Goal: Task Accomplishment & Management: Complete application form

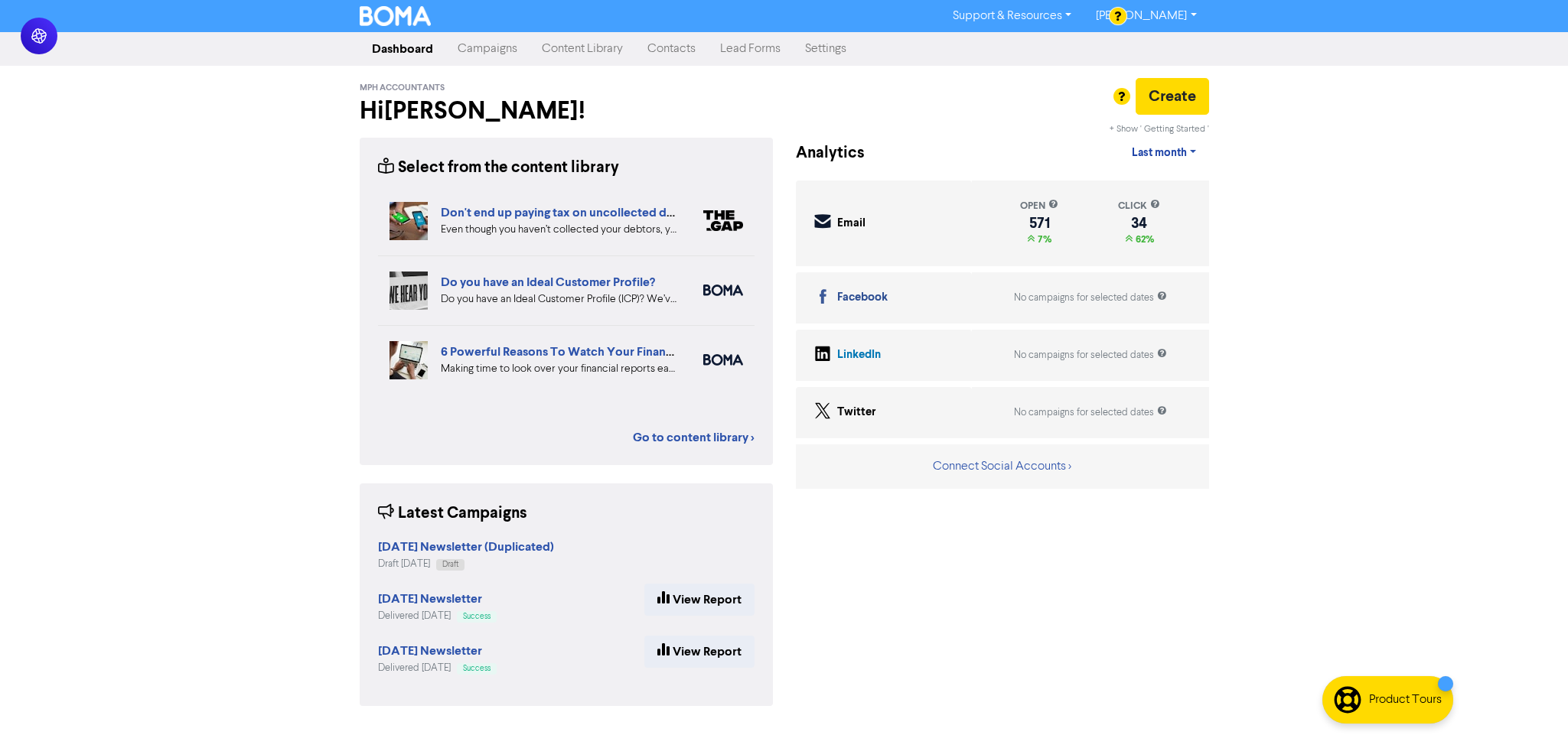
click at [687, 51] on link "Contacts" at bounding box center [671, 49] width 73 height 30
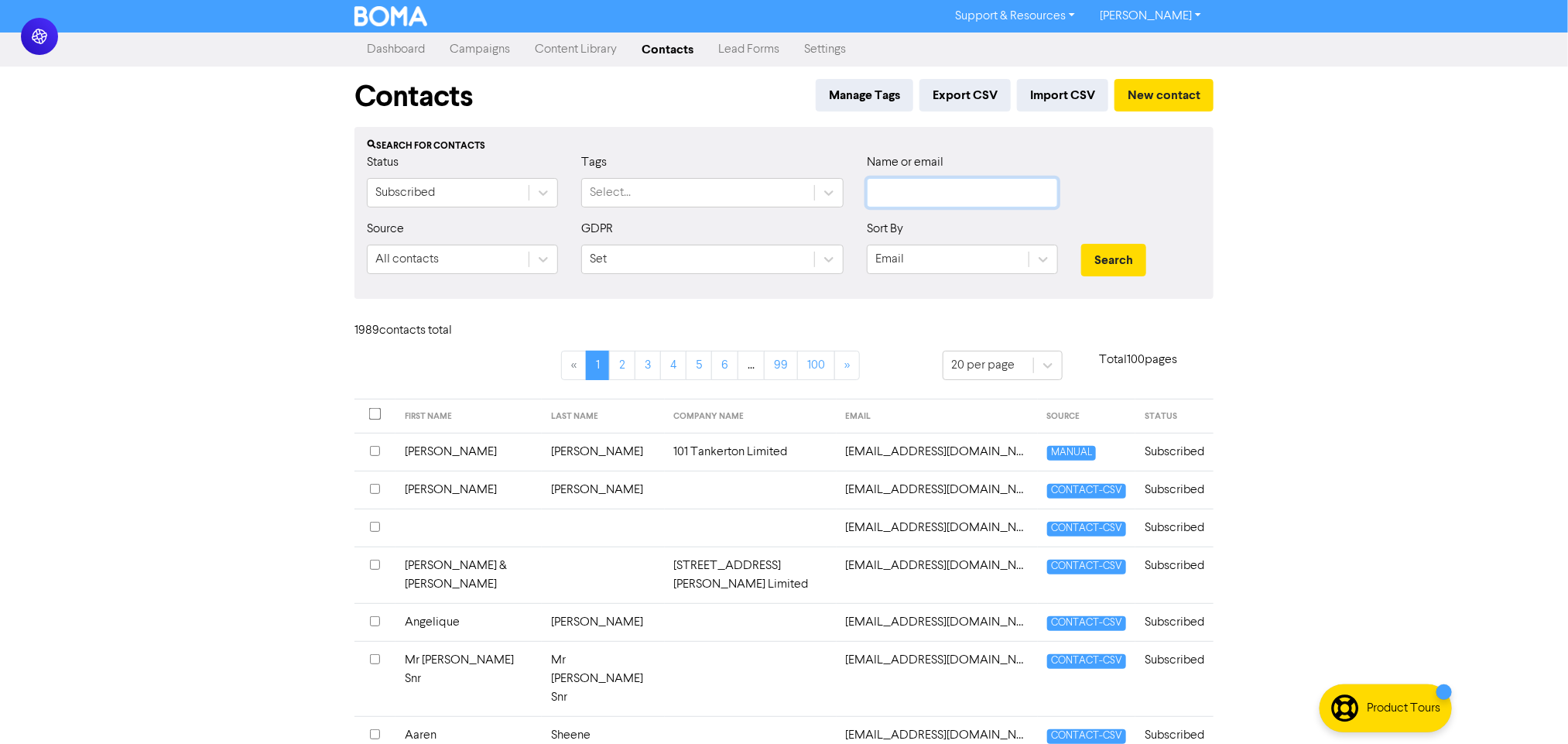
click at [938, 186] on input "text" at bounding box center [963, 193] width 192 height 30
type input "spokes"
click at [1082, 244] on button "Search" at bounding box center [1114, 259] width 65 height 33
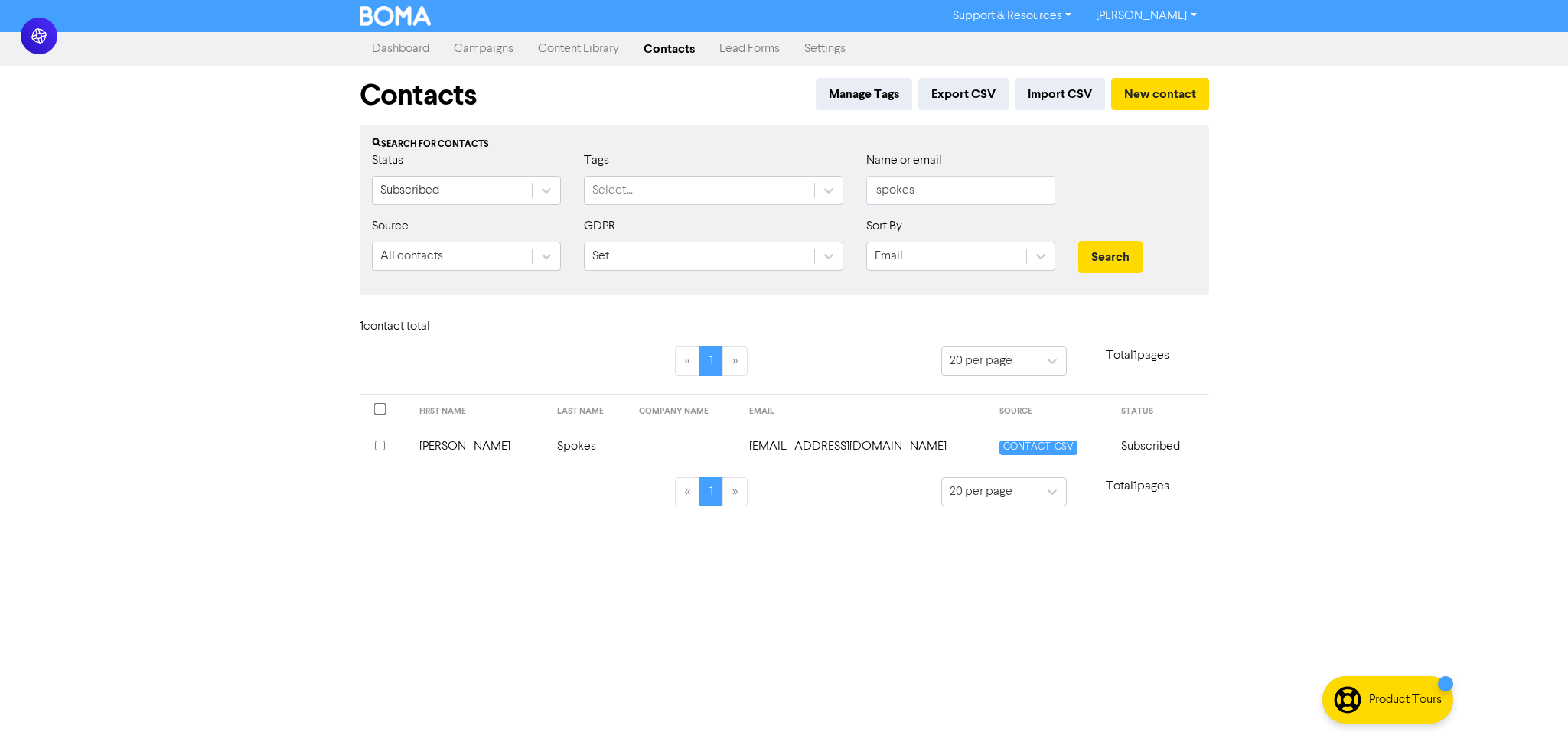
click at [630, 447] on td at bounding box center [685, 446] width 111 height 38
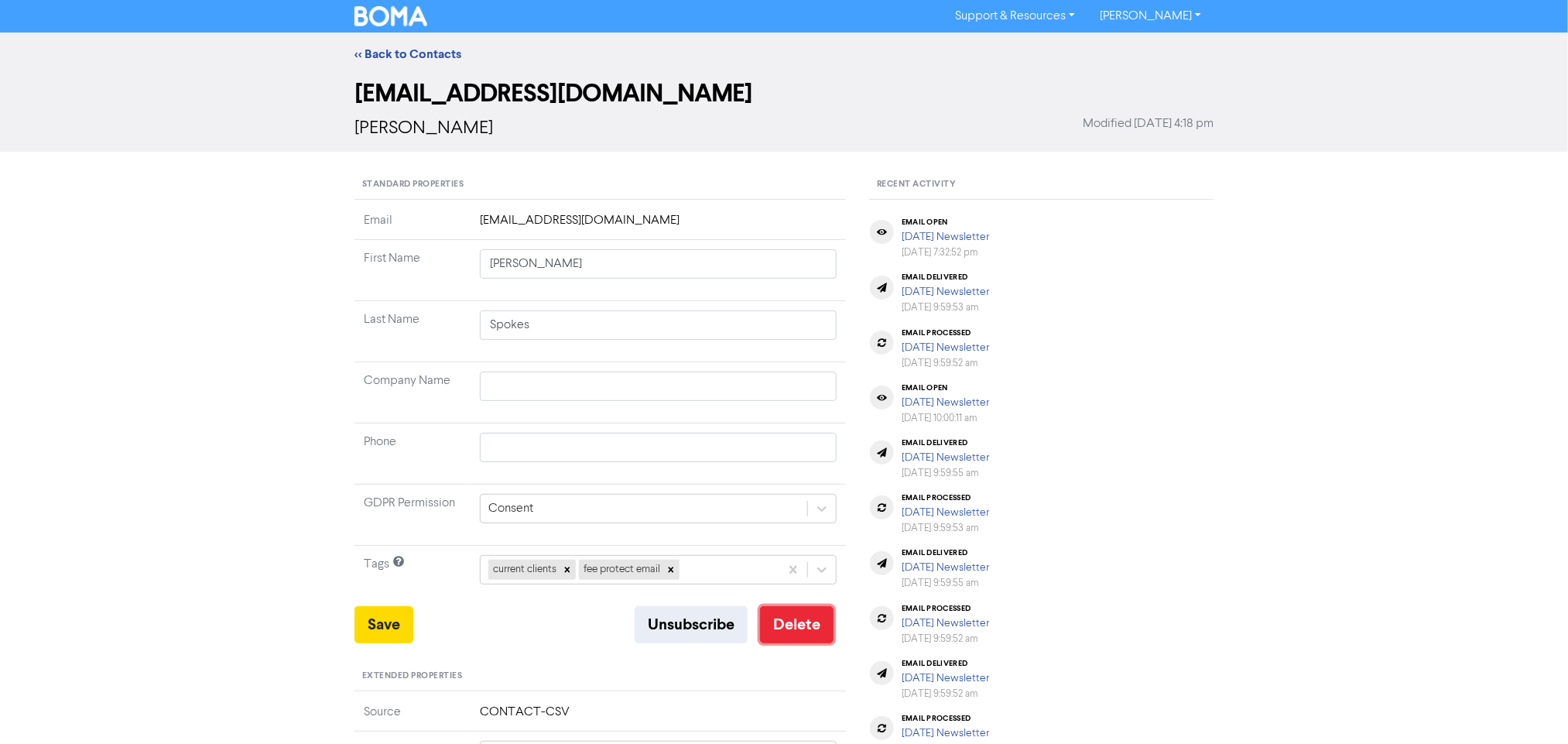
click at [811, 636] on button "Delete" at bounding box center [796, 625] width 73 height 37
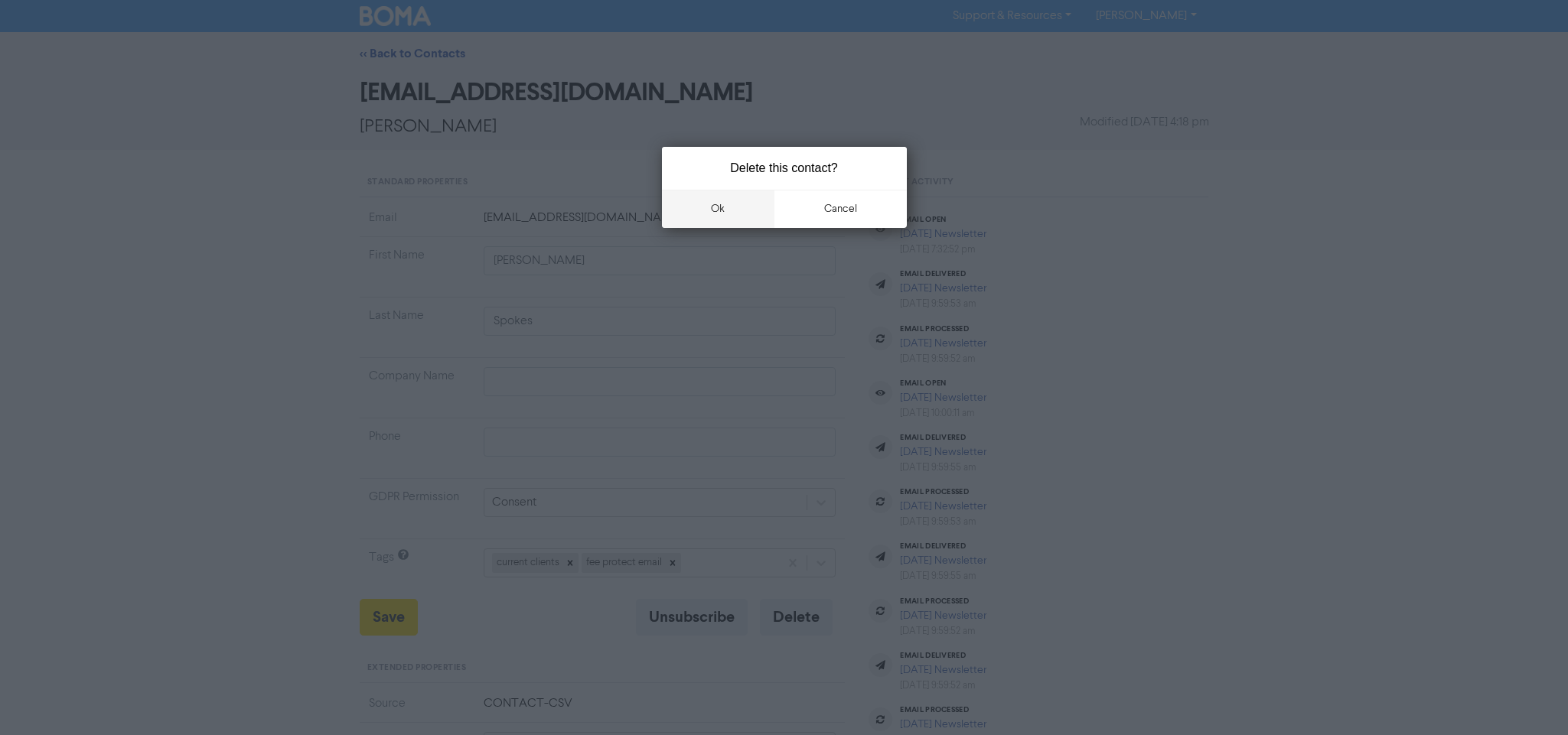
click at [737, 209] on button "ok" at bounding box center [718, 209] width 113 height 39
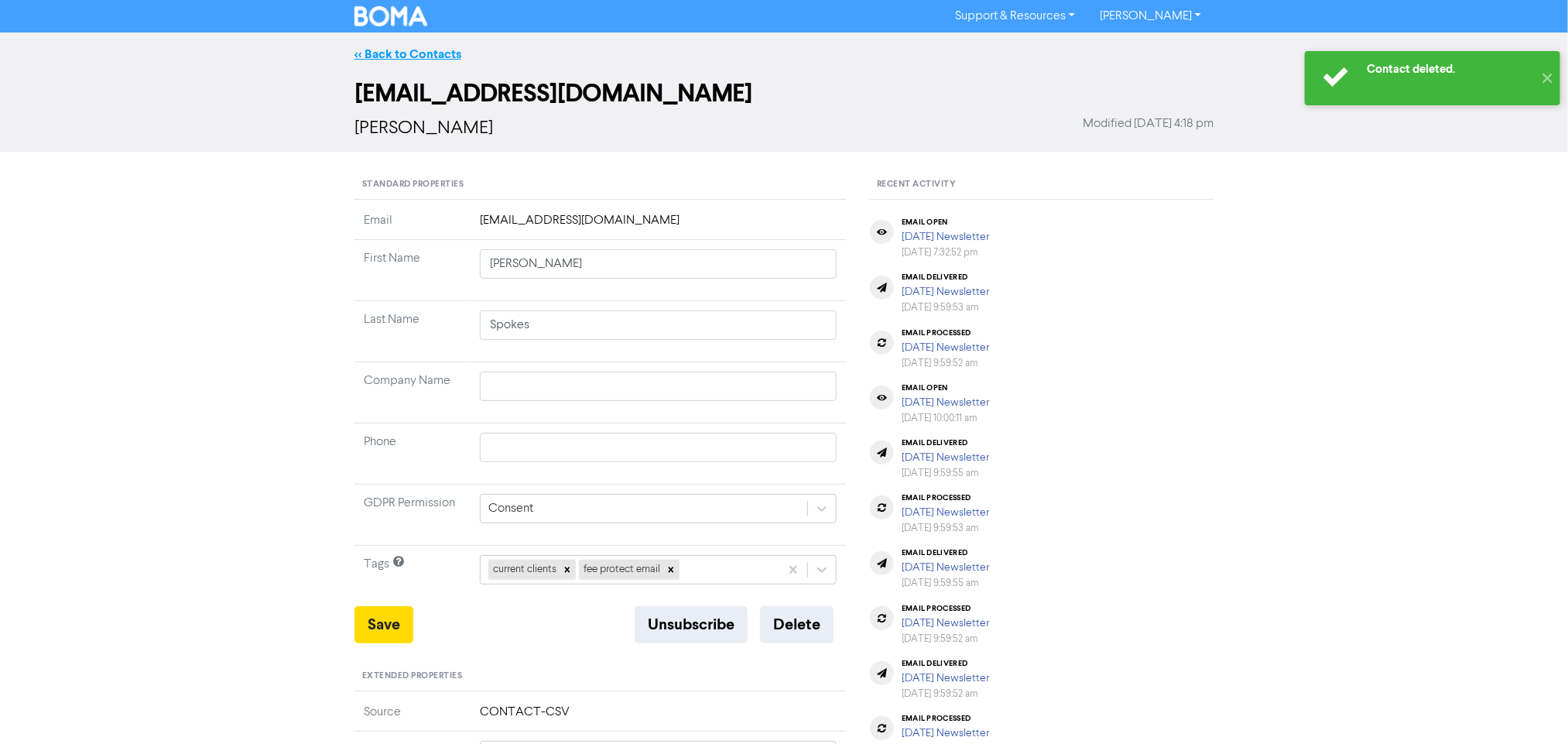
click at [407, 52] on link "<< Back to Contacts" at bounding box center [407, 54] width 107 height 16
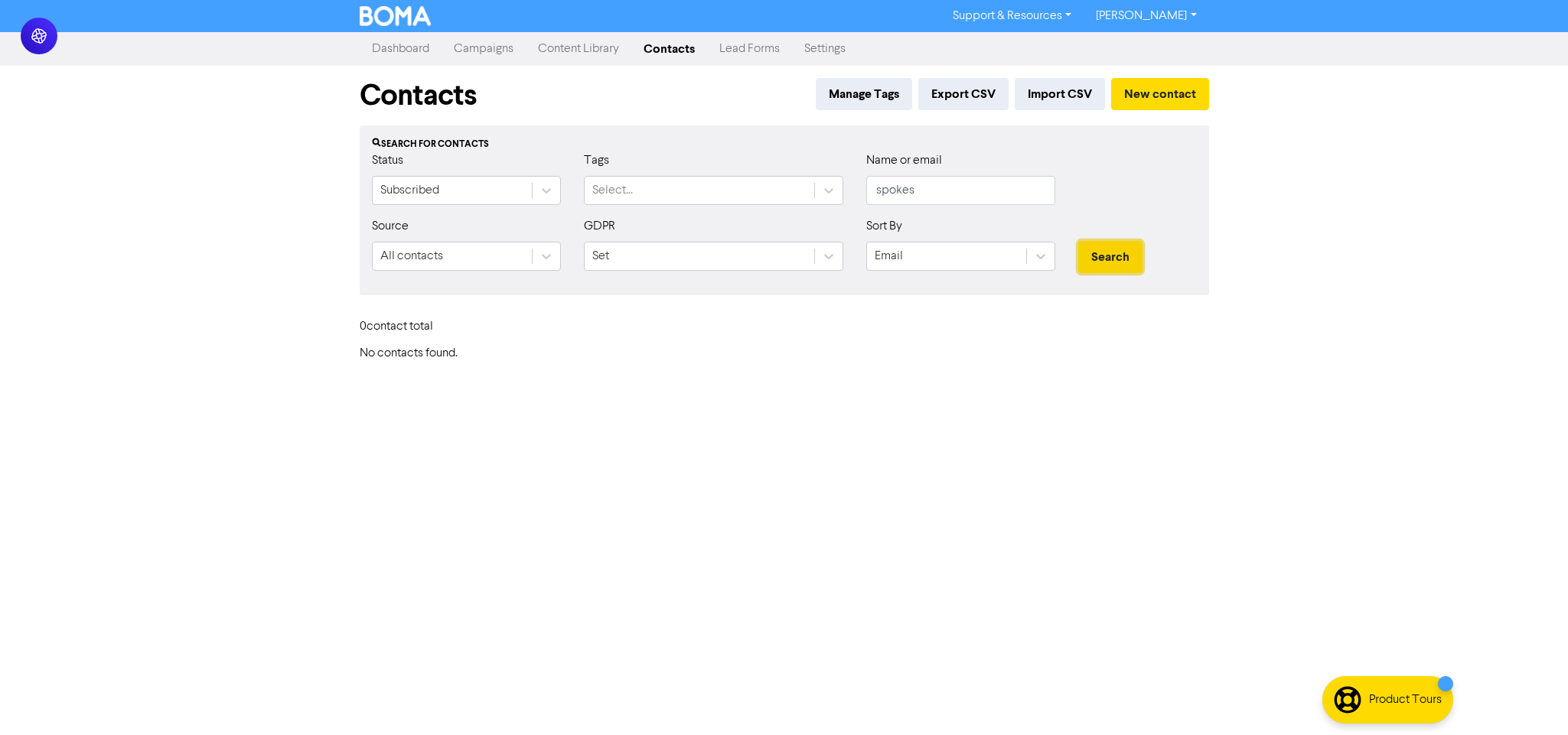
click at [1109, 269] on button "Search" at bounding box center [1110, 256] width 64 height 32
drag, startPoint x: 946, startPoint y: 200, endPoint x: 823, endPoint y: 203, distance: 123.0
click at [823, 203] on div "Status Subscribed Tags Select... Name or email spokes" at bounding box center [784, 185] width 847 height 66
click at [1134, 85] on button "New contact" at bounding box center [1160, 94] width 98 height 32
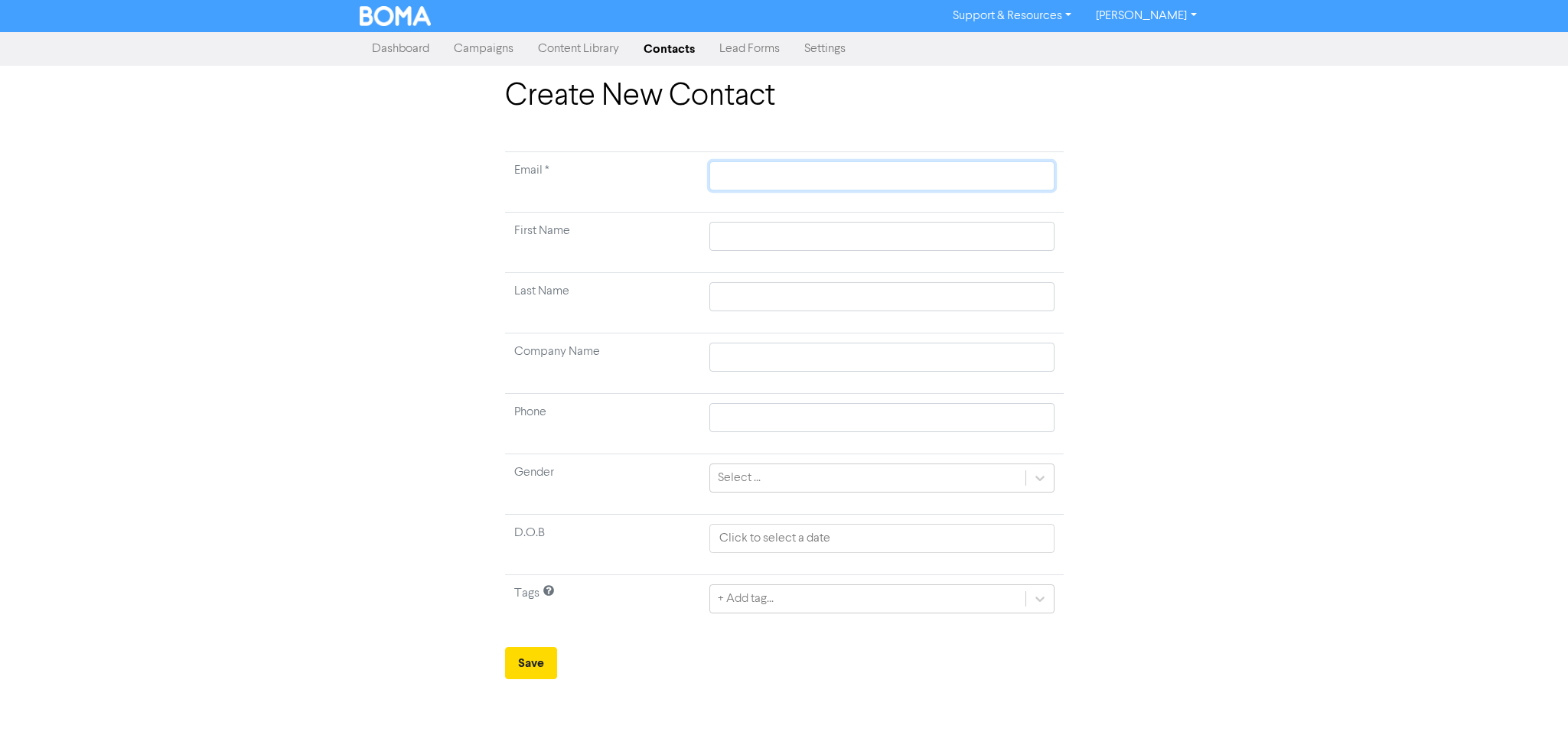
click at [763, 180] on input "text" at bounding box center [881, 176] width 345 height 29
type input "p"
type input "pa"
type input "pau"
type input "[PERSON_NAME]"
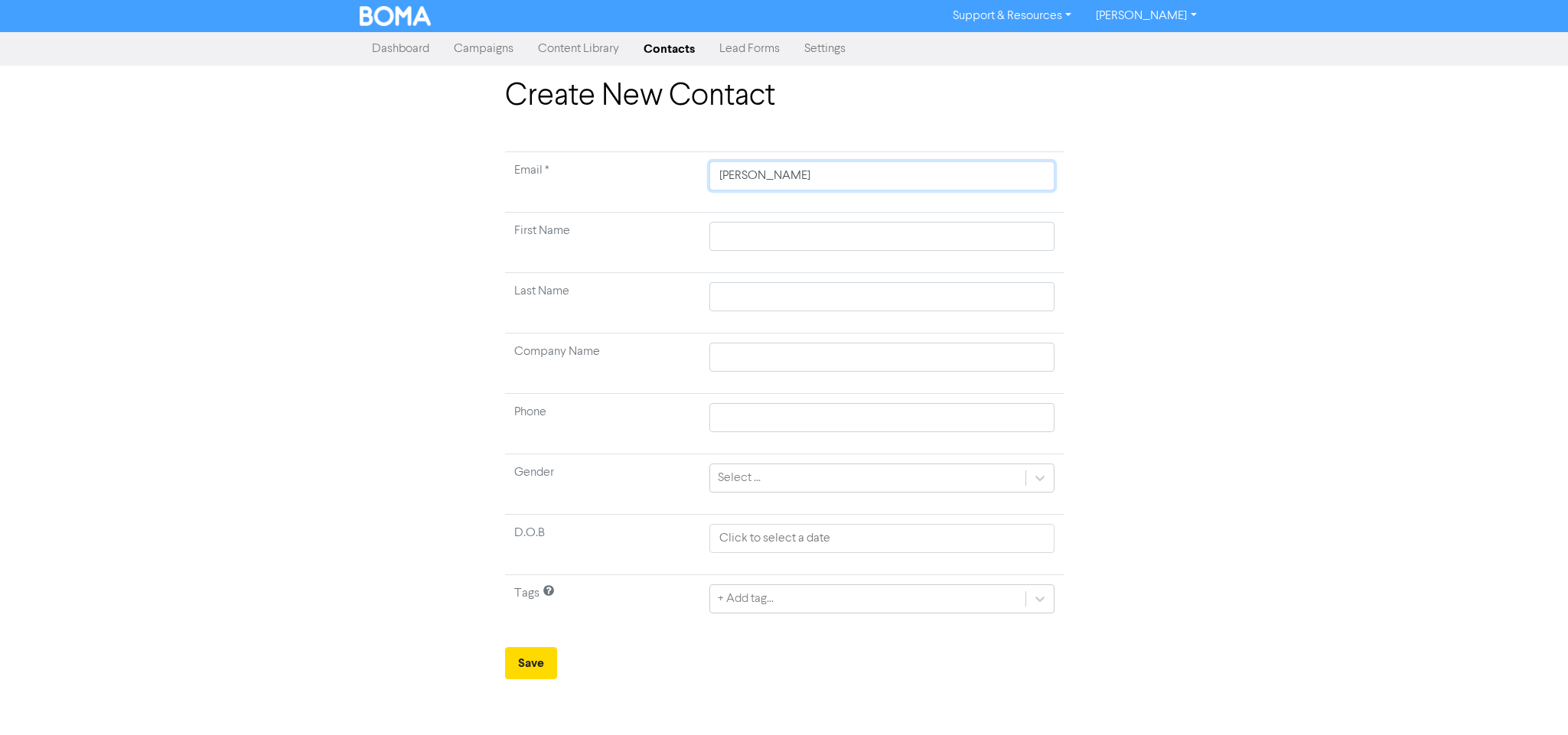
type input "pau"
type input "pa"
type input "p"
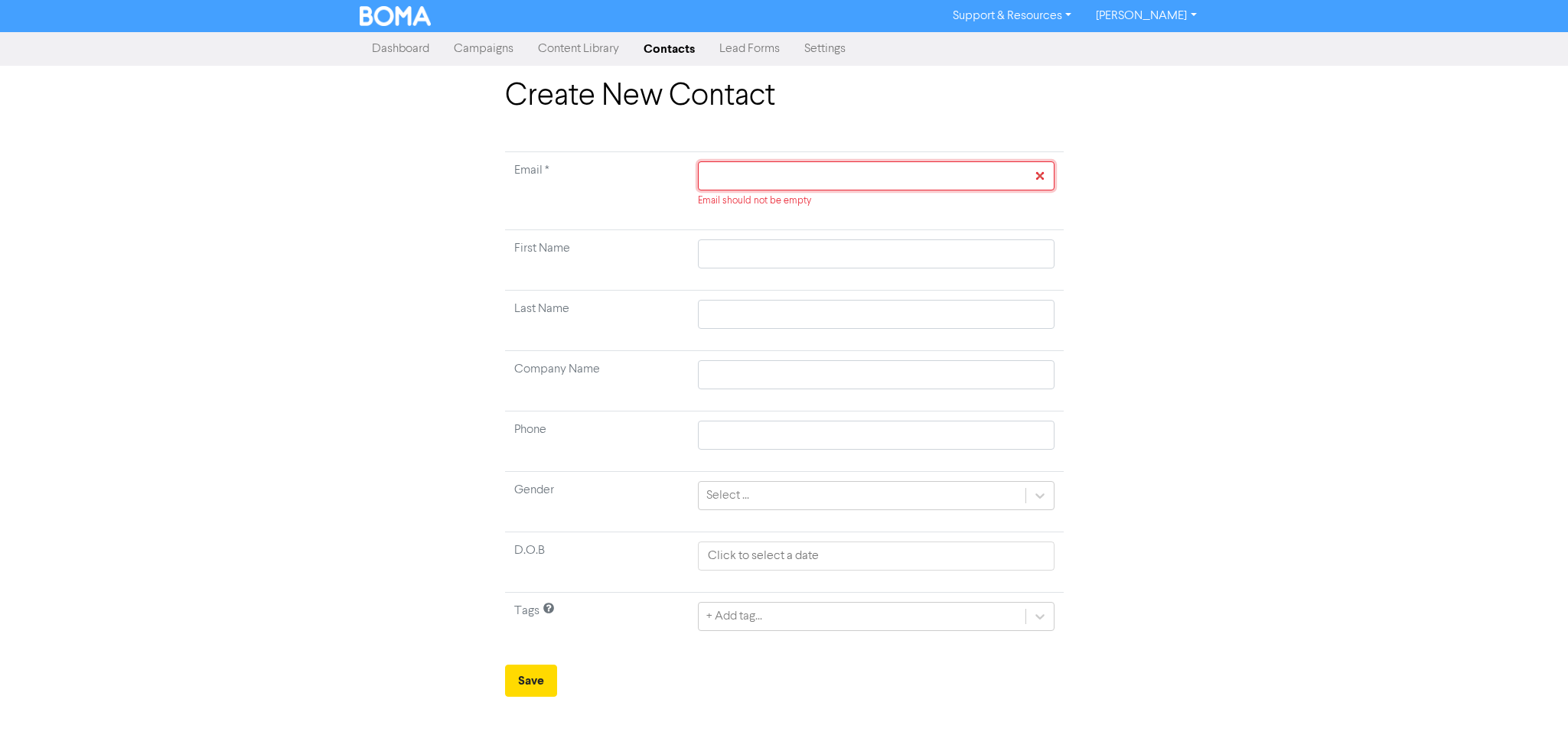
click at [806, 184] on input "text" at bounding box center [875, 176] width 356 height 29
paste input "[EMAIL_ADDRESS][DOMAIN_NAME]"
type input "[EMAIL_ADDRESS][DOMAIN_NAME]"
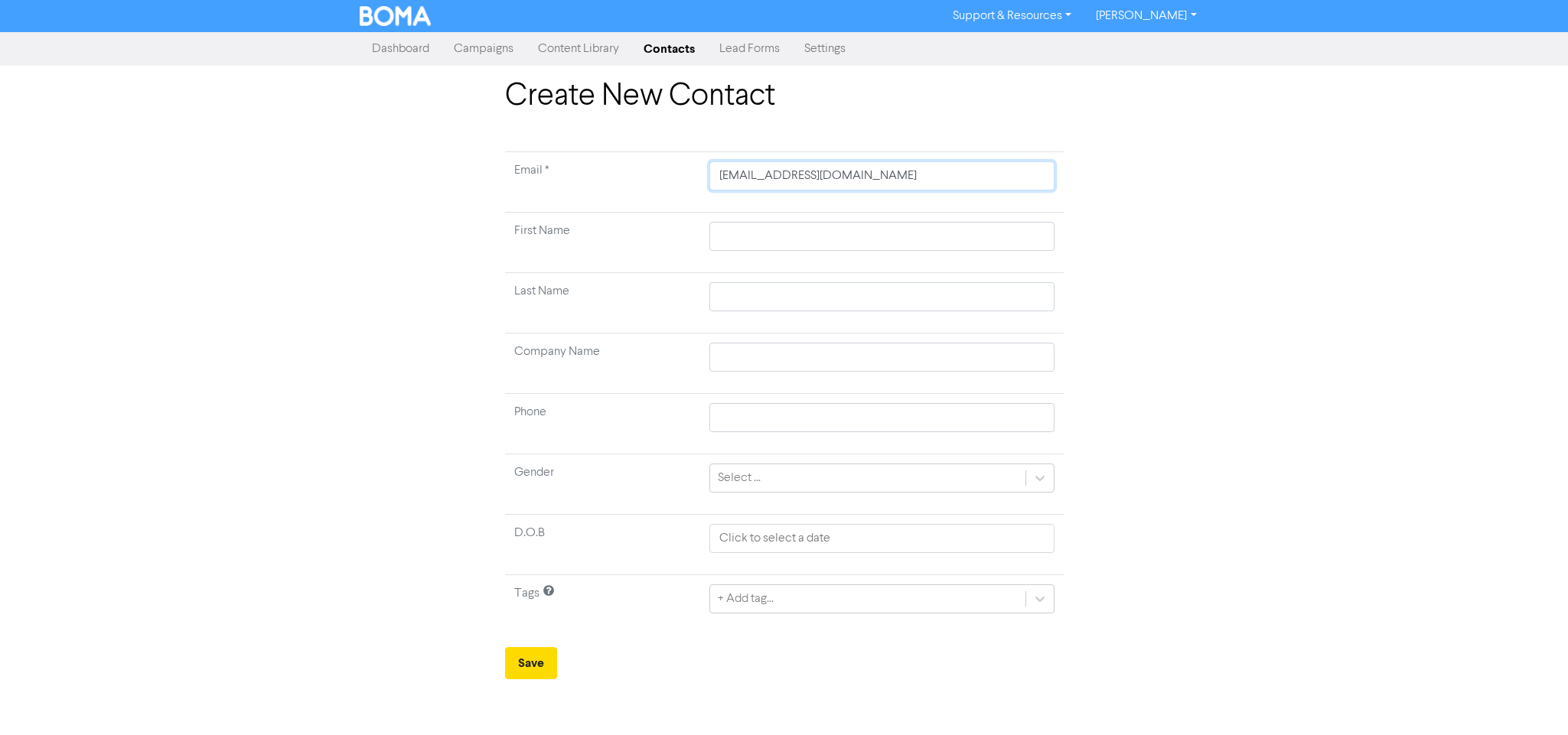
type input "[EMAIL_ADDRESS][DOMAIN_NAME]"
click at [291, 390] on div "Create New Contact Email * [EMAIL_ADDRESS][DOMAIN_NAME] First Name Last Name Co…" at bounding box center [784, 379] width 1568 height 601
click at [716, 239] on input "text" at bounding box center [881, 236] width 345 height 29
type input "P"
type input "Pa"
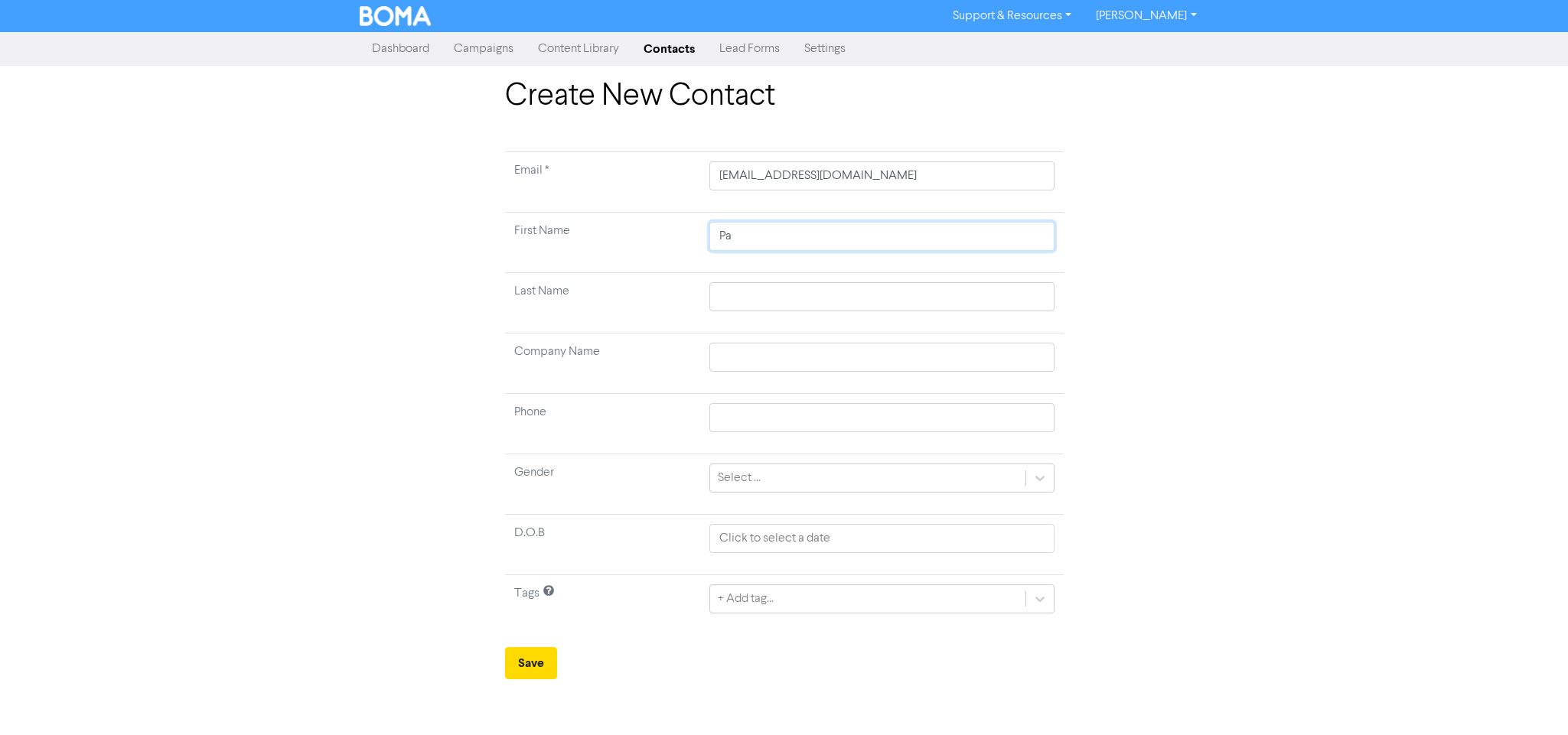
type input "Pau"
type input "[PERSON_NAME]"
type input "S"
type input "Sp"
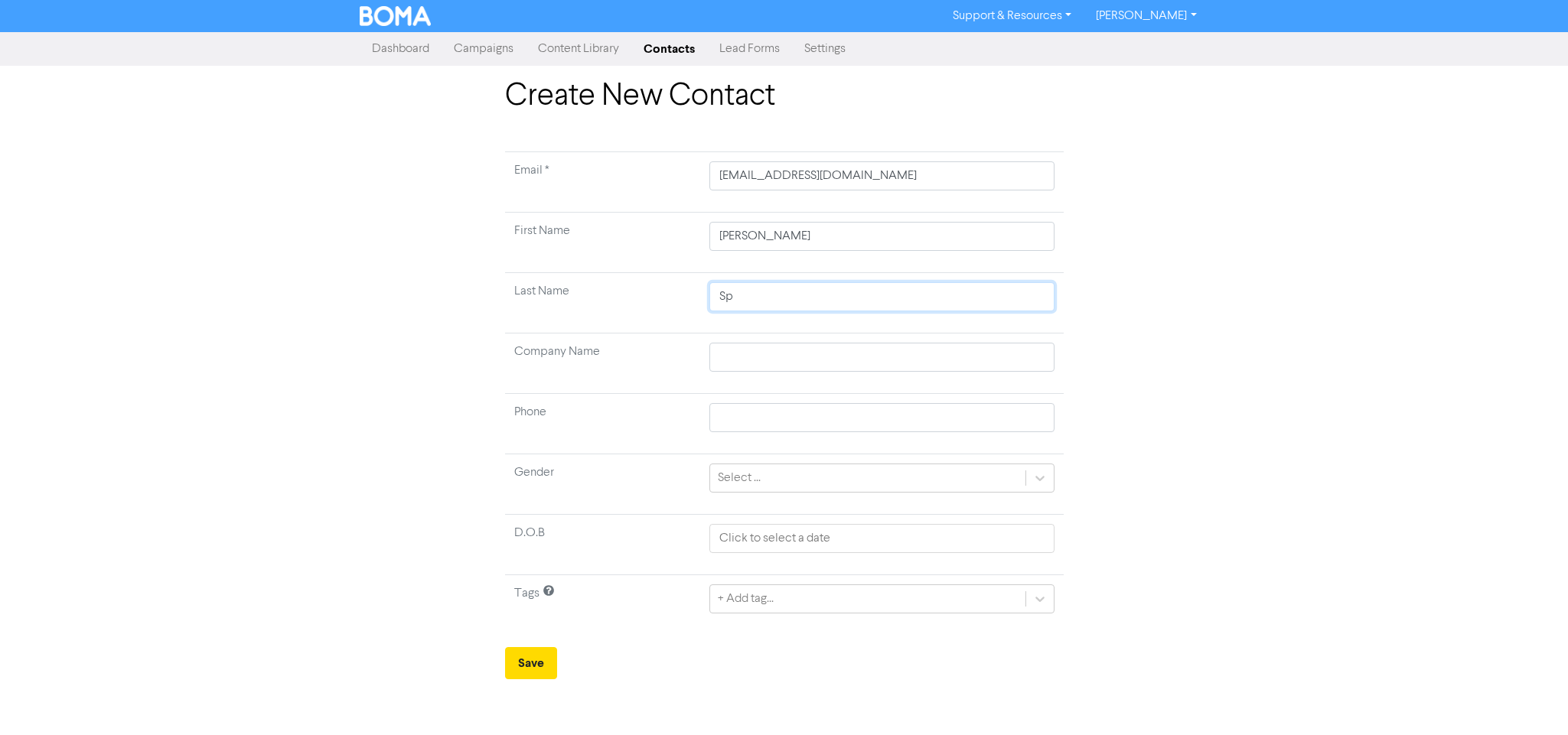
type input "Spo"
type input "Spok"
type input "Spoke"
type input "Spokes"
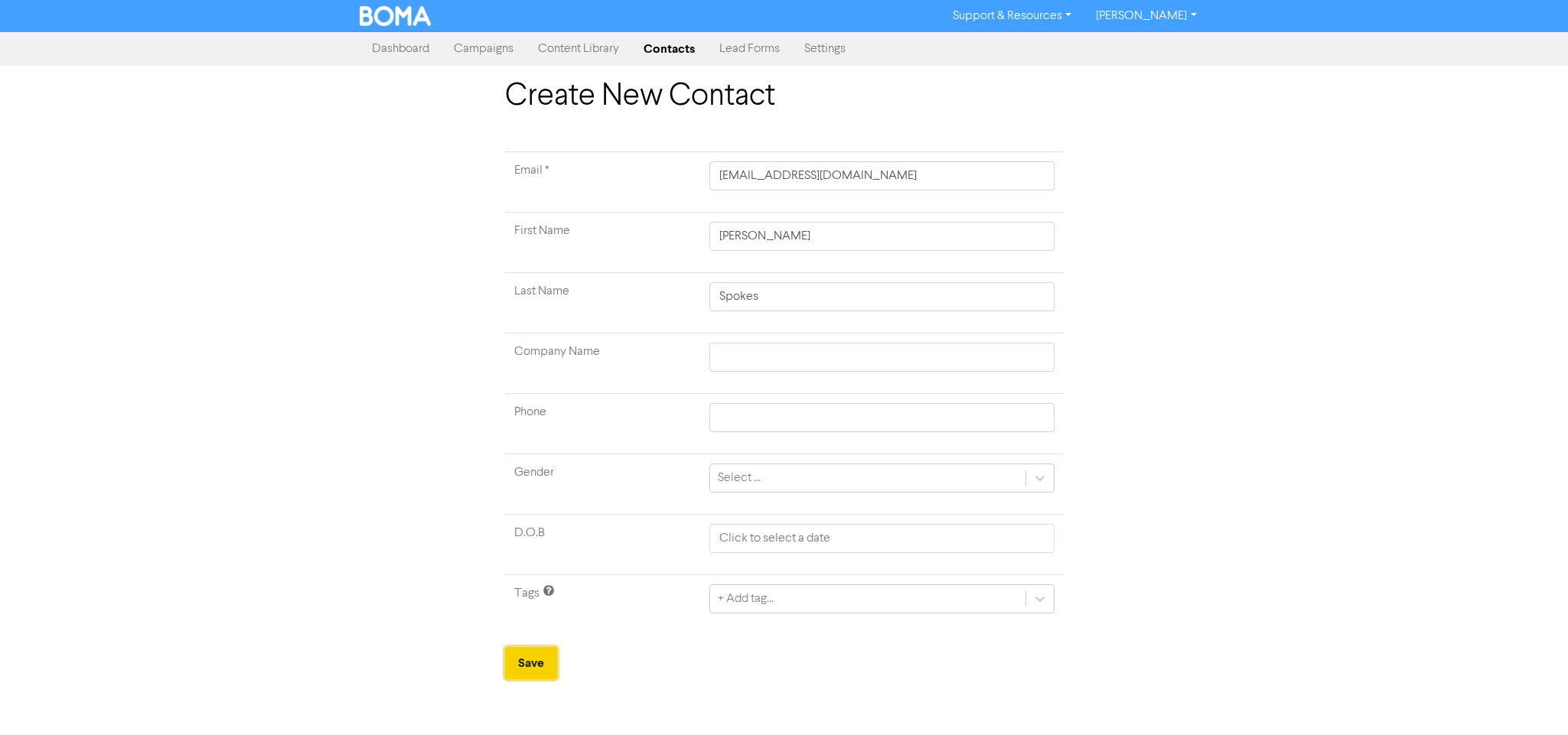
click at [523, 664] on button "Save" at bounding box center [530, 662] width 52 height 32
